Goal: Transaction & Acquisition: Obtain resource

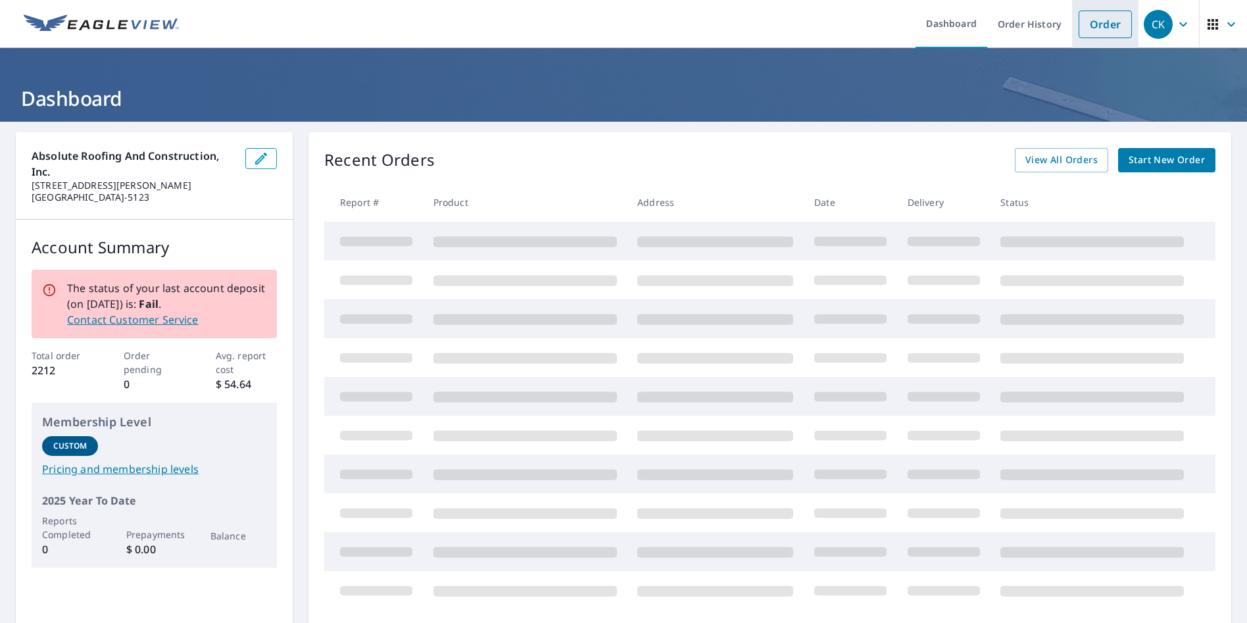
click at [1091, 26] on link "Order" at bounding box center [1105, 25] width 53 height 28
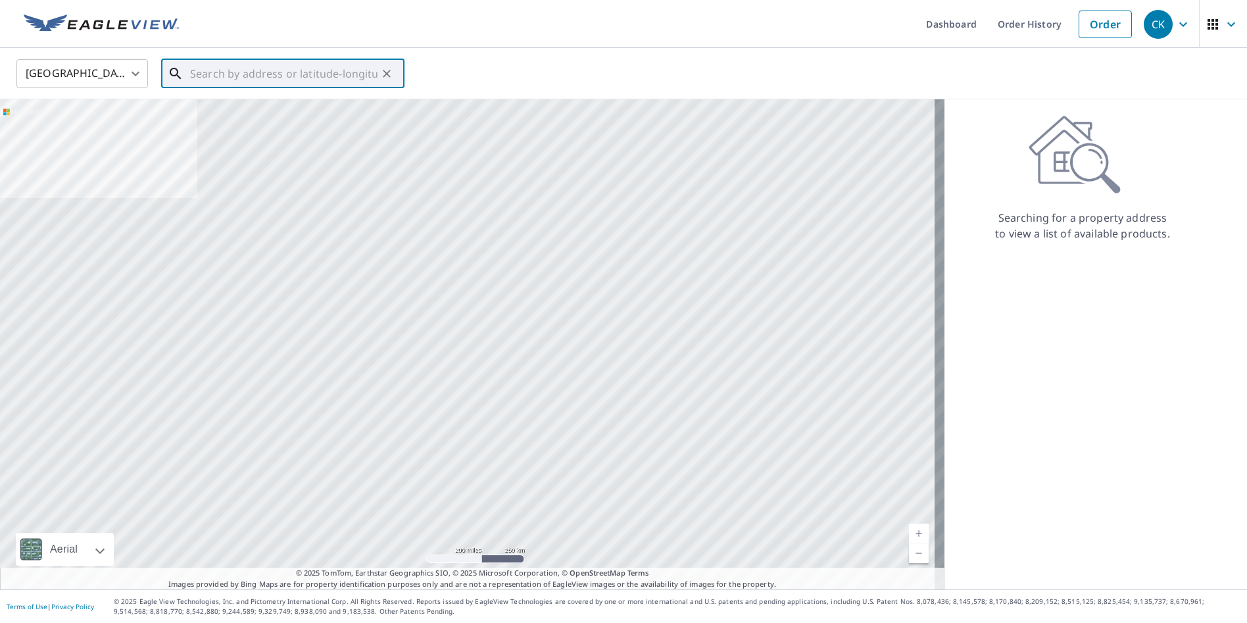
click at [270, 78] on input "text" at bounding box center [283, 73] width 187 height 37
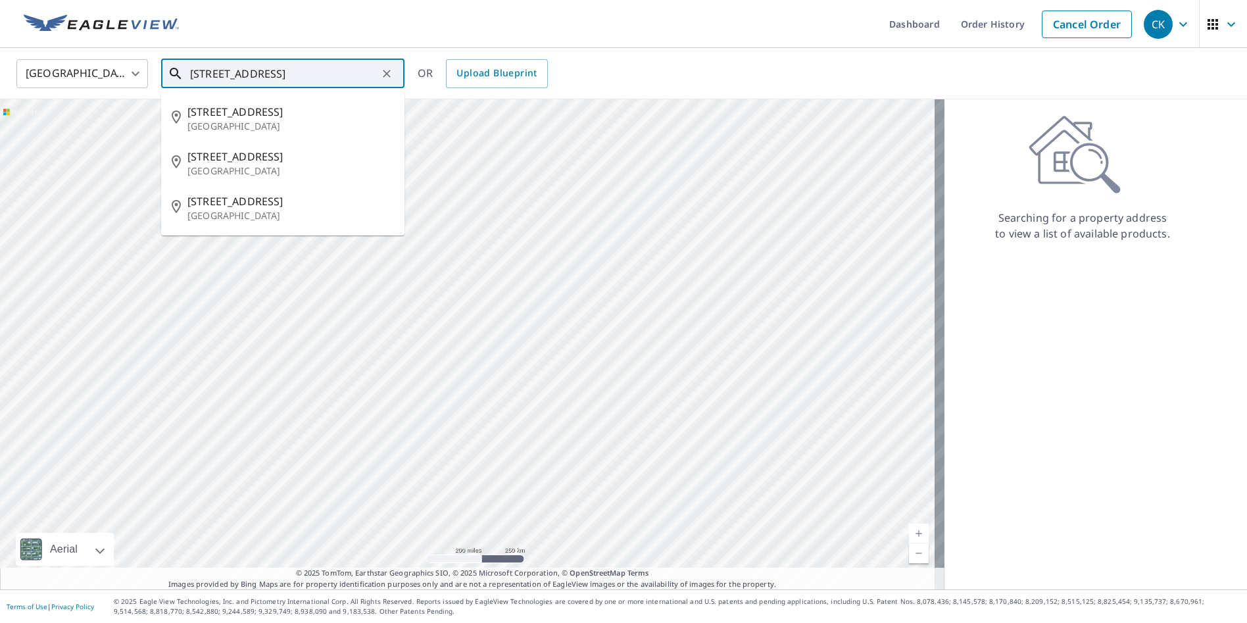
click at [357, 67] on input "[STREET_ADDRESS]" at bounding box center [283, 73] width 187 height 37
type input "[STREET_ADDRESS]"
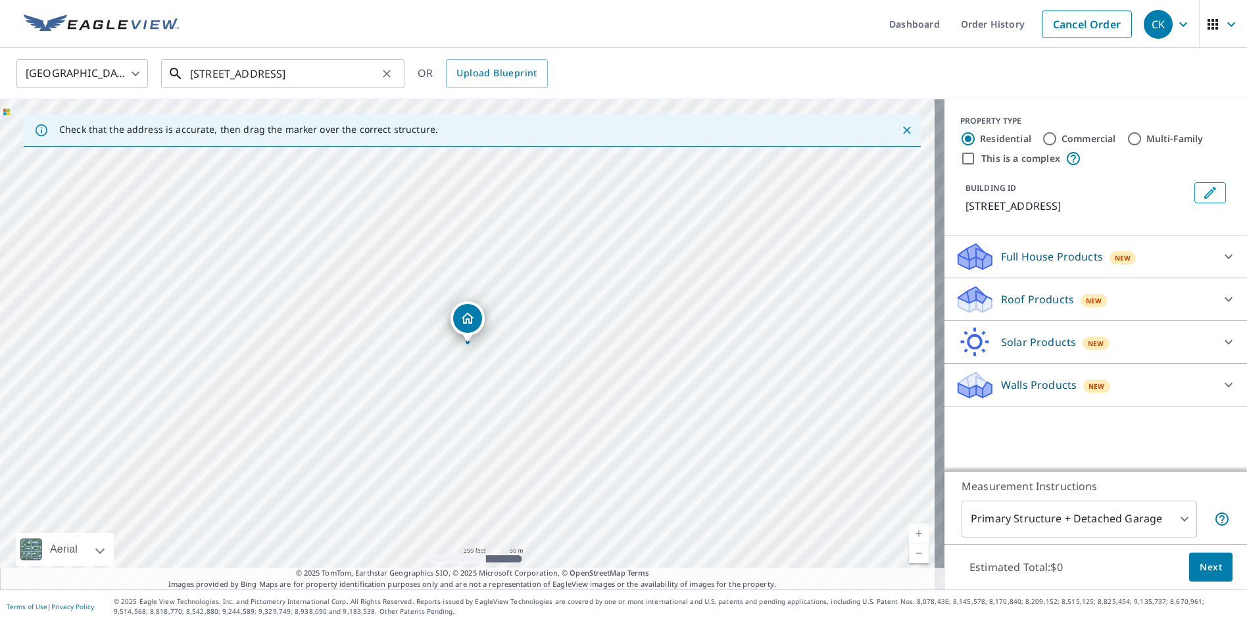
drag, startPoint x: 320, startPoint y: 76, endPoint x: 346, endPoint y: 74, distance: 26.3
click at [320, 76] on input "[STREET_ADDRESS]" at bounding box center [283, 73] width 187 height 37
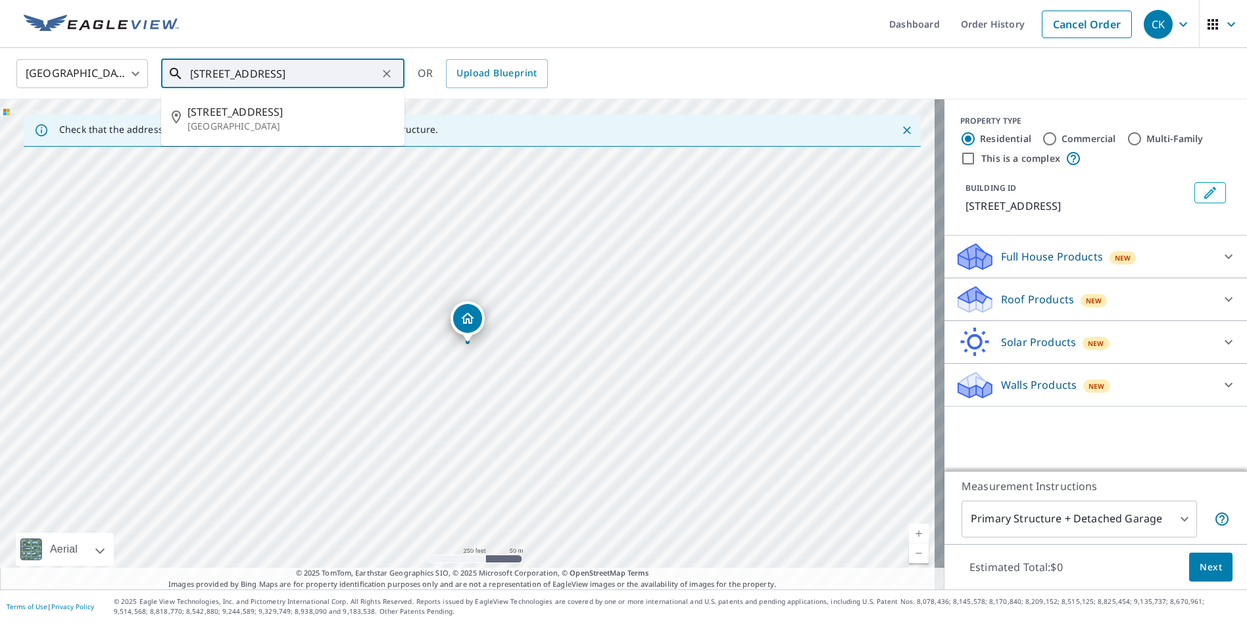
click at [391, 72] on icon "Clear" at bounding box center [386, 73] width 13 height 13
paste input "[STREET_ADDRESS] [GEOGRAPHIC_DATA], [US_STATE][GEOGRAPHIC_DATA]"
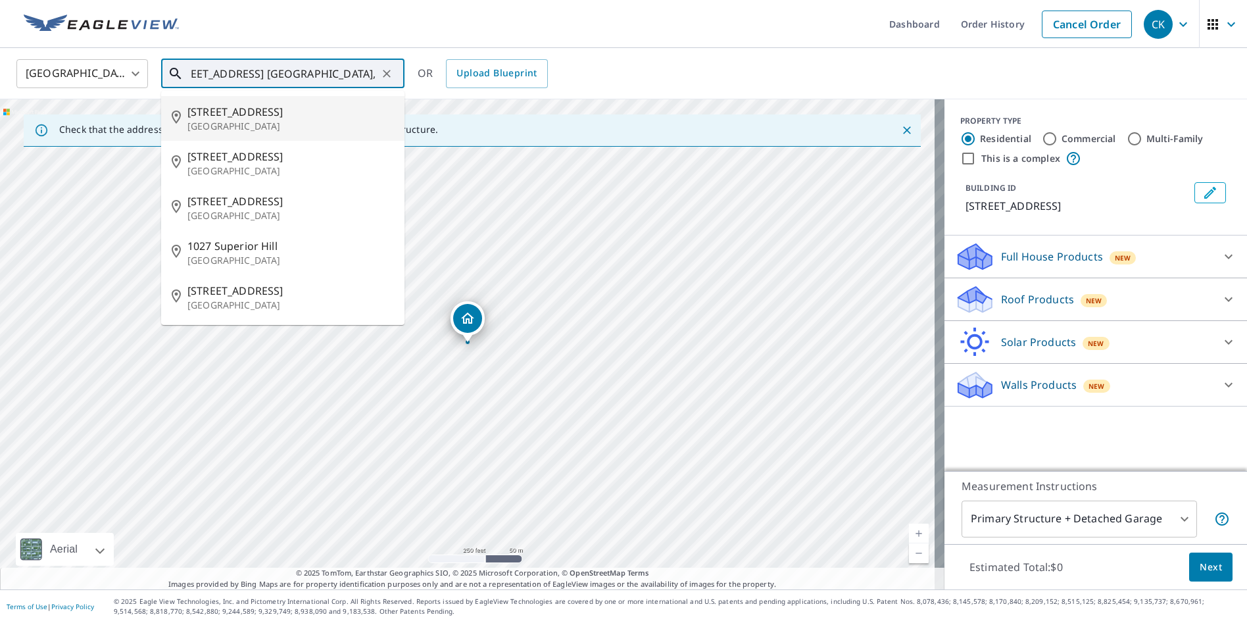
drag, startPoint x: 267, startPoint y: 114, endPoint x: 274, endPoint y: 117, distance: 7.1
click at [268, 115] on span "[STREET_ADDRESS]" at bounding box center [290, 112] width 207 height 16
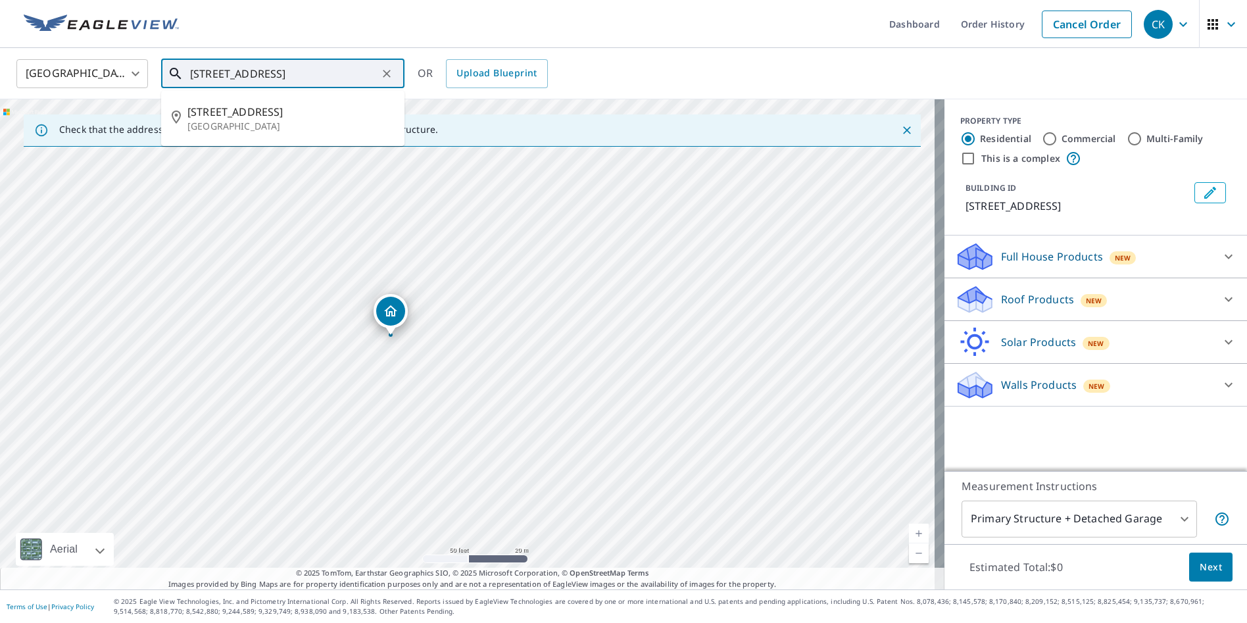
drag, startPoint x: 214, startPoint y: 72, endPoint x: 216, endPoint y: 80, distance: 7.5
click at [214, 72] on input "[STREET_ADDRESS]" at bounding box center [283, 73] width 187 height 37
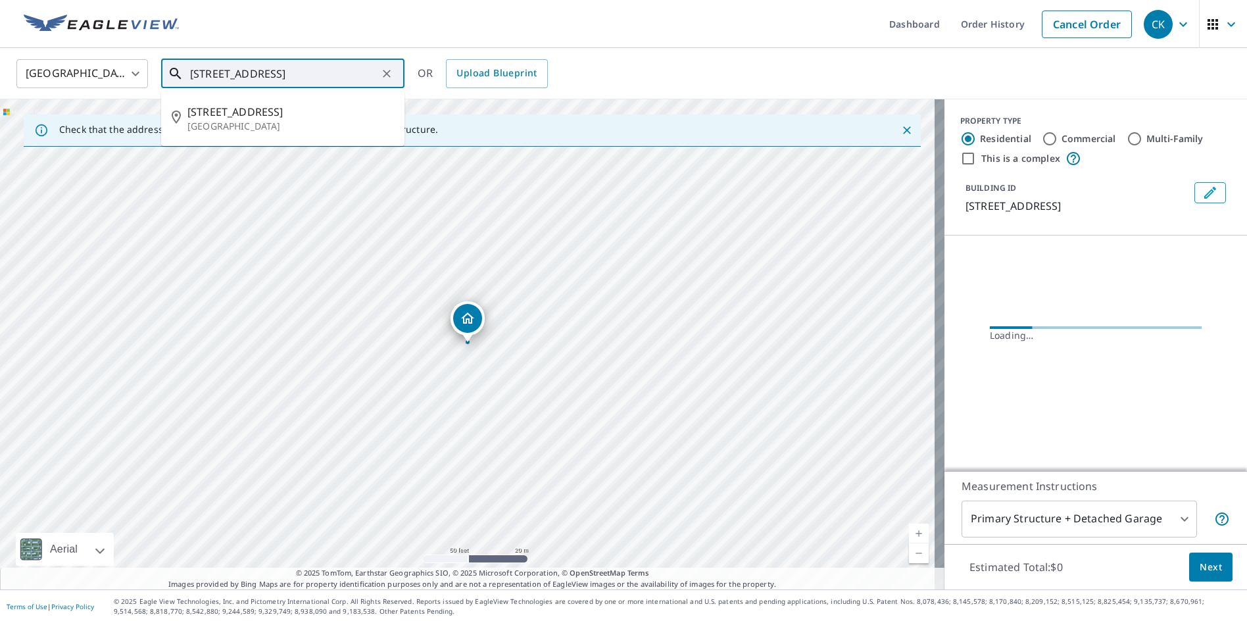
click at [213, 72] on input "[STREET_ADDRESS]" at bounding box center [283, 73] width 187 height 37
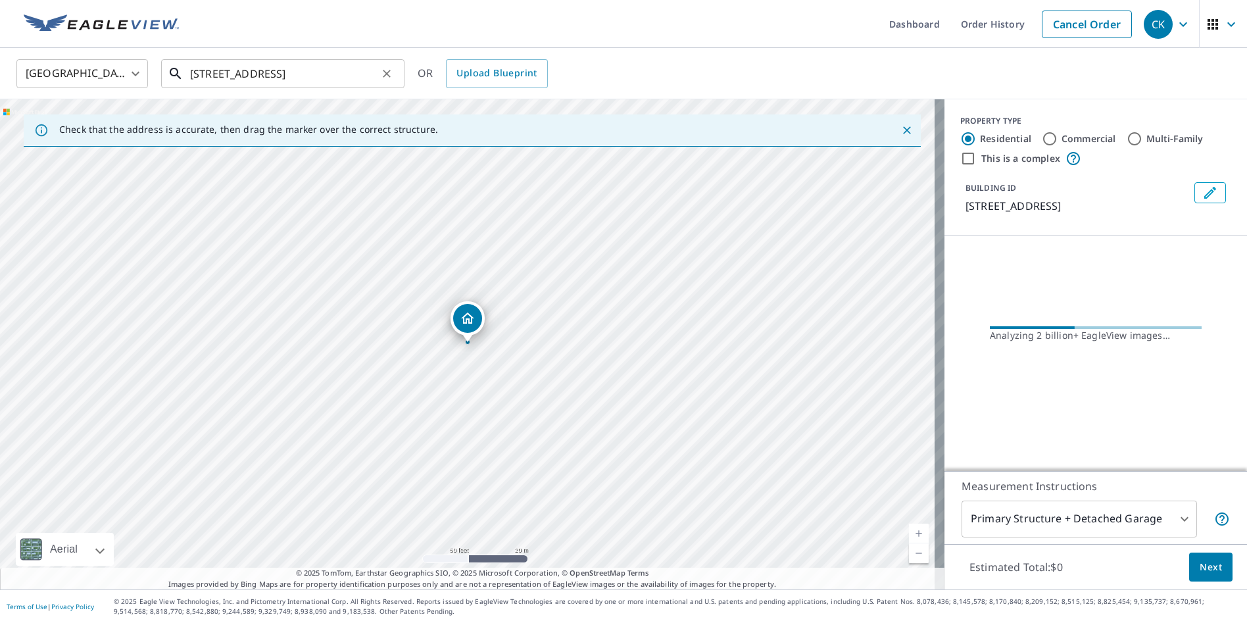
click at [214, 72] on input "[STREET_ADDRESS]" at bounding box center [283, 73] width 187 height 37
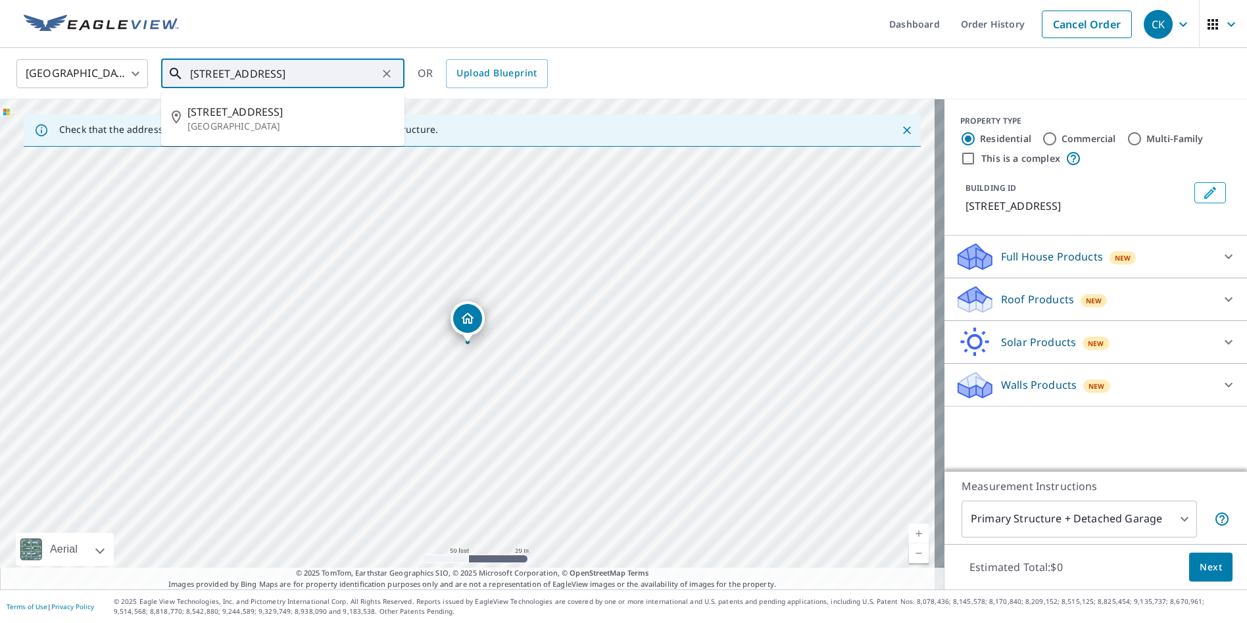
type input "[STREET_ADDRESS]"
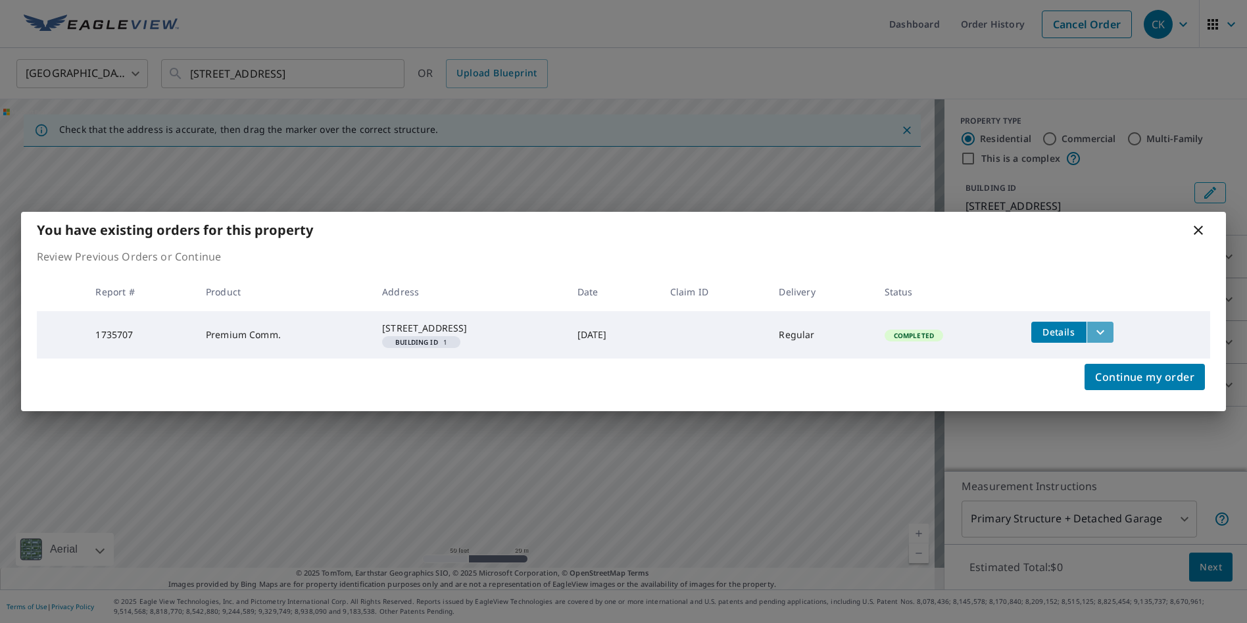
click at [1104, 330] on icon "filesDropdownBtn-1735707" at bounding box center [1100, 332] width 8 height 5
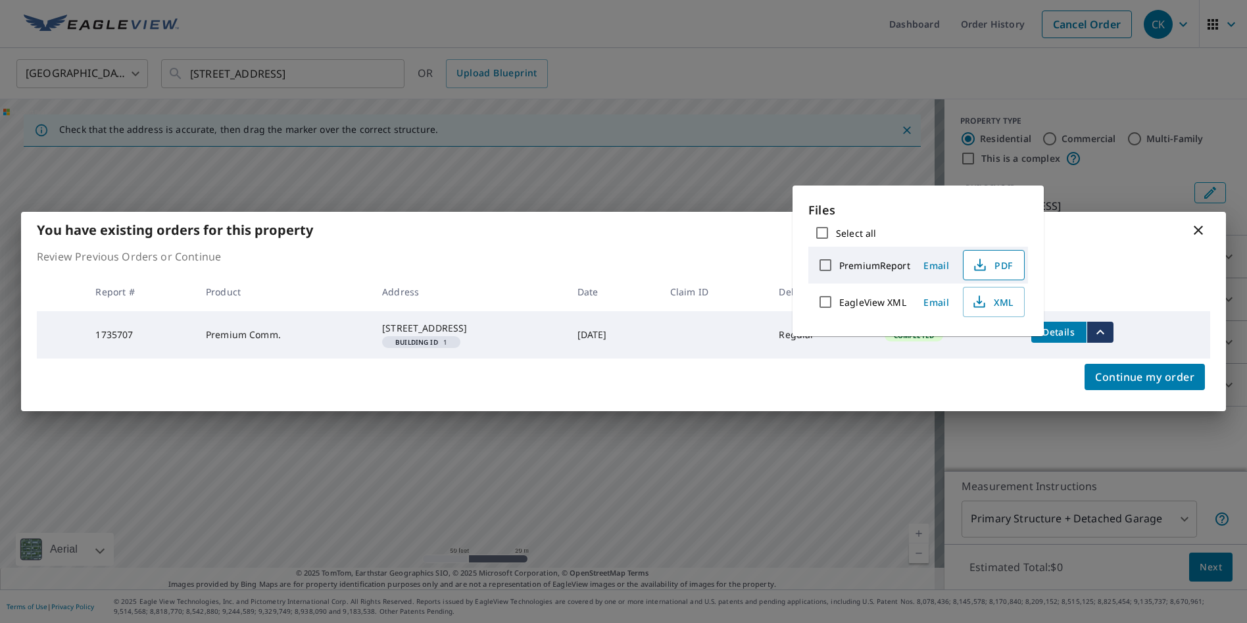
click at [988, 268] on span "PDF" at bounding box center [992, 265] width 42 height 16
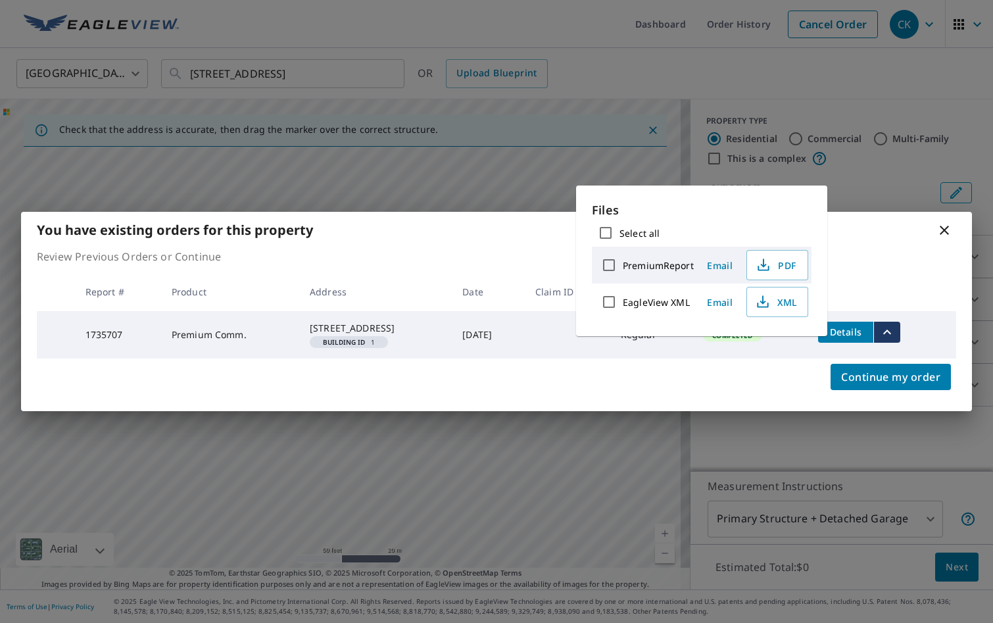
drag, startPoint x: 943, startPoint y: 222, endPoint x: 966, endPoint y: 222, distance: 23.0
click at [956, 222] on div "You have existing orders for this property" at bounding box center [496, 230] width 951 height 36
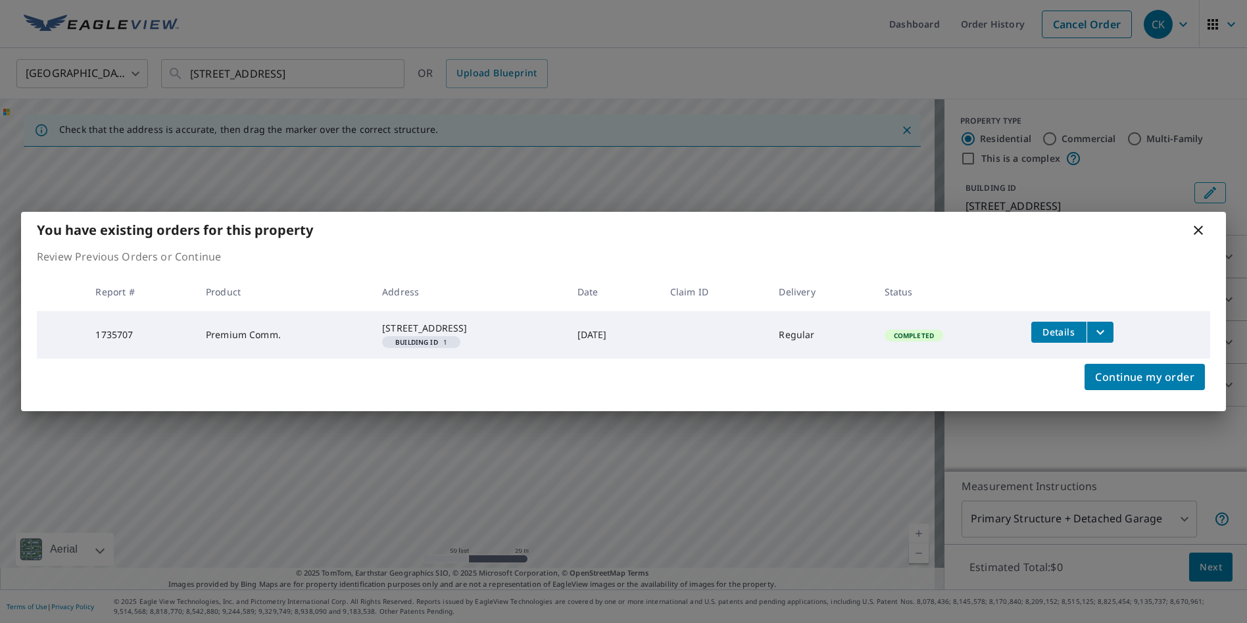
click at [1198, 230] on icon at bounding box center [1199, 230] width 16 height 16
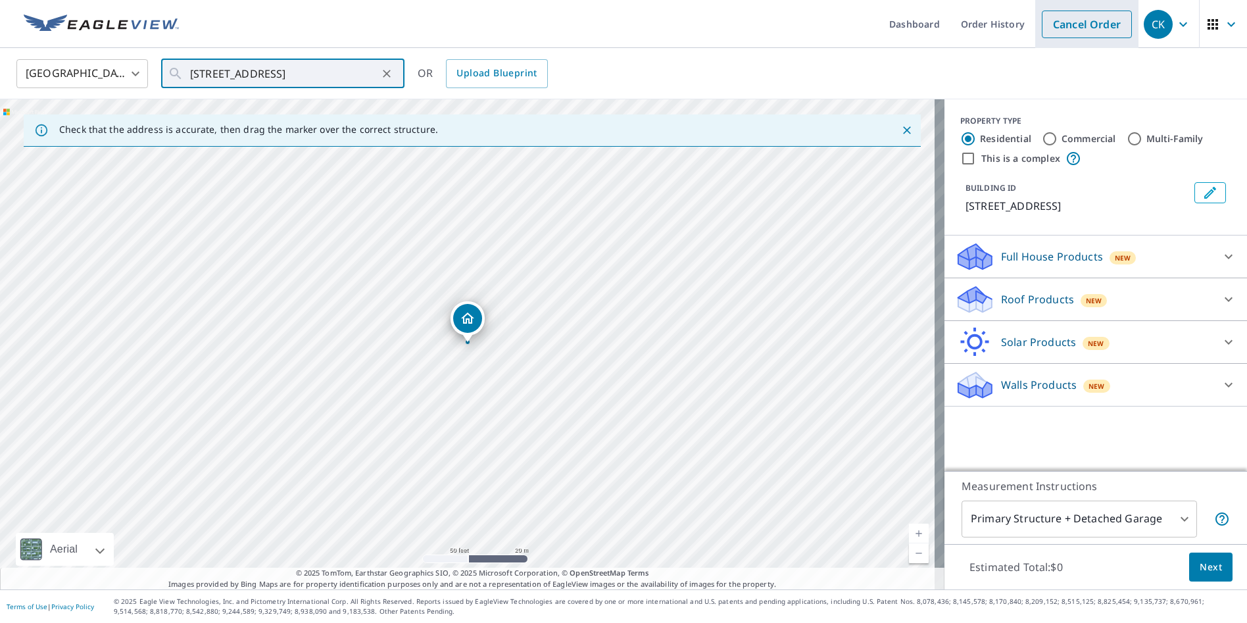
drag, startPoint x: 1099, startPoint y: 28, endPoint x: 1089, endPoint y: 23, distance: 11.2
click at [1099, 28] on link "Cancel Order" at bounding box center [1087, 25] width 90 height 28
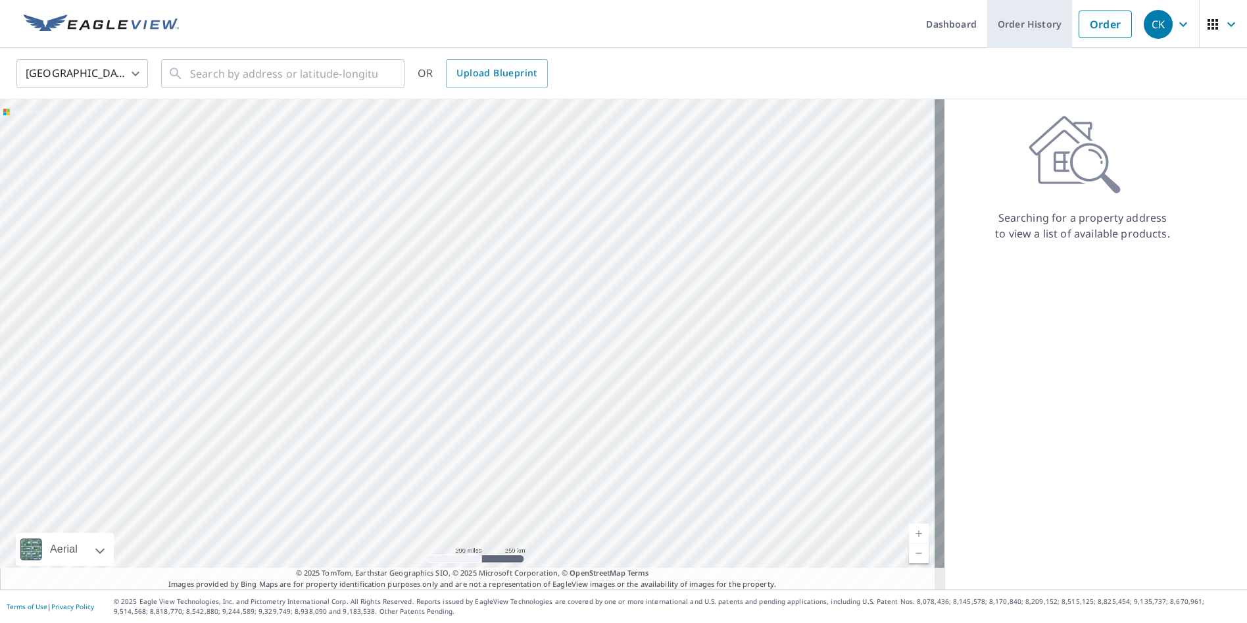
click at [1014, 26] on link "Order History" at bounding box center [1029, 24] width 85 height 48
